Goal: Entertainment & Leisure: Consume media (video, audio)

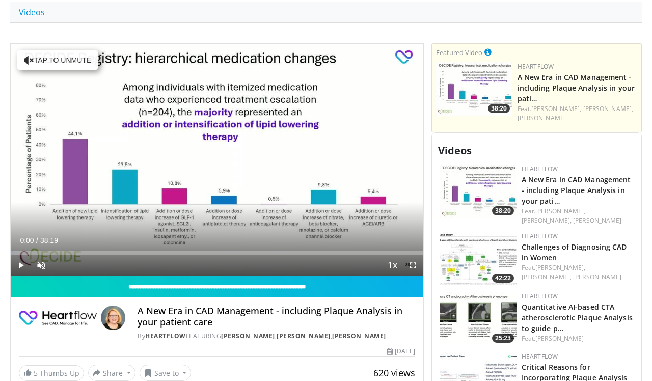
scroll to position [378, 0]
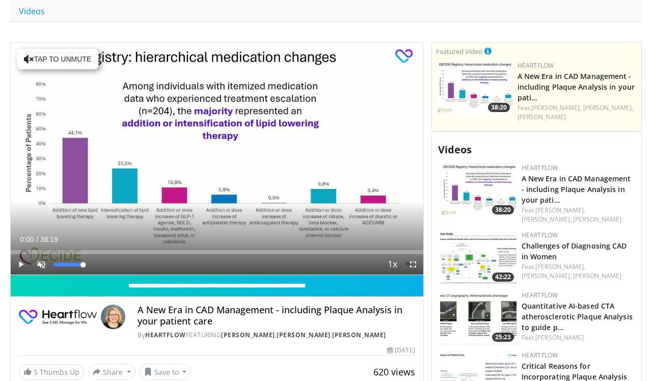
click at [39, 263] on span "Video Player" at bounding box center [41, 264] width 20 height 20
click at [22, 263] on span "Video Player" at bounding box center [21, 264] width 20 height 20
click at [407, 262] on span "Video Player" at bounding box center [413, 264] width 20 height 20
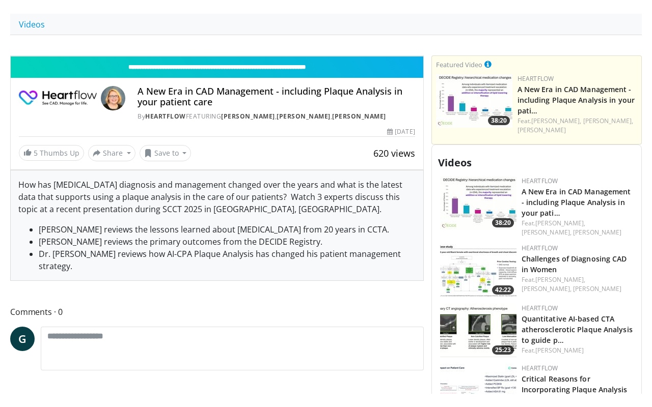
scroll to position [0, 0]
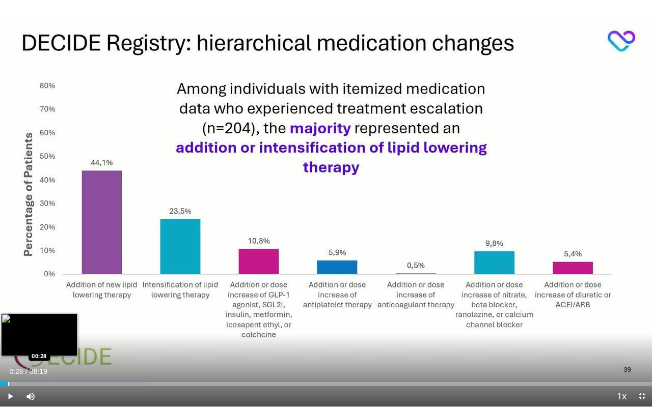
click at [8, 278] on div "Progress Bar" at bounding box center [8, 384] width 1 height 4
click at [15, 278] on div "Progress Bar" at bounding box center [15, 384] width 1 height 4
click at [11, 278] on div "Progress Bar" at bounding box center [11, 384] width 1 height 4
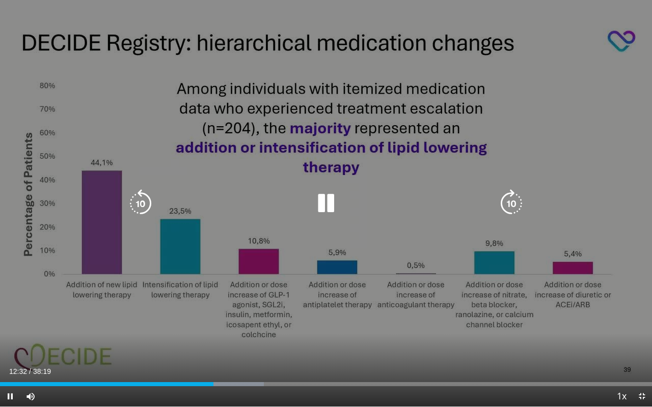
click at [329, 202] on icon "Video Player" at bounding box center [326, 203] width 29 height 29
click at [319, 206] on icon "Video Player" at bounding box center [326, 203] width 29 height 29
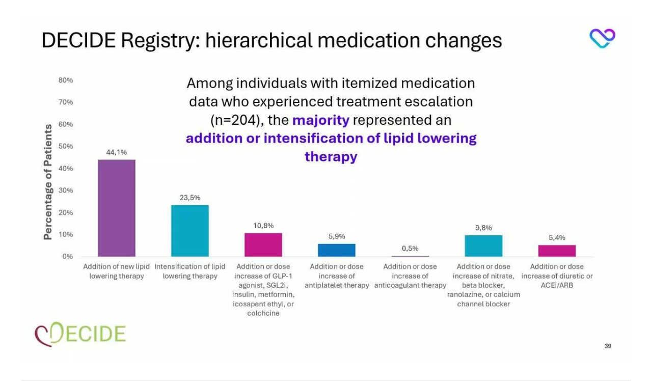
scroll to position [378, 0]
